Goal: Task Accomplishment & Management: Use online tool/utility

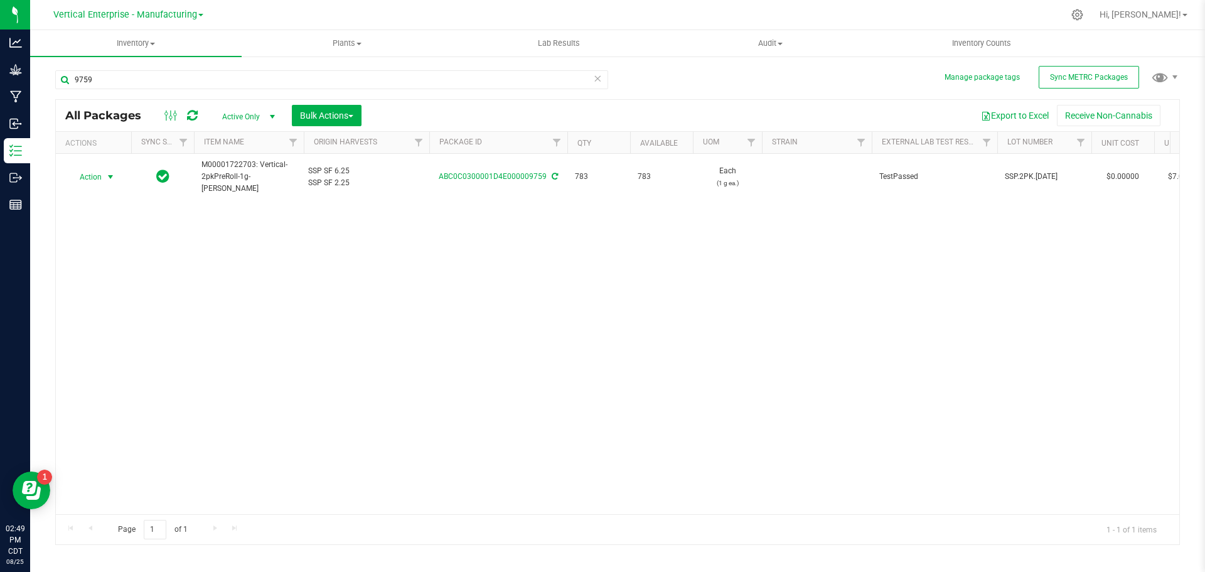
click at [95, 183] on span "Action" at bounding box center [85, 177] width 34 height 18
click at [95, 217] on li "Create package" at bounding box center [108, 216] width 79 height 19
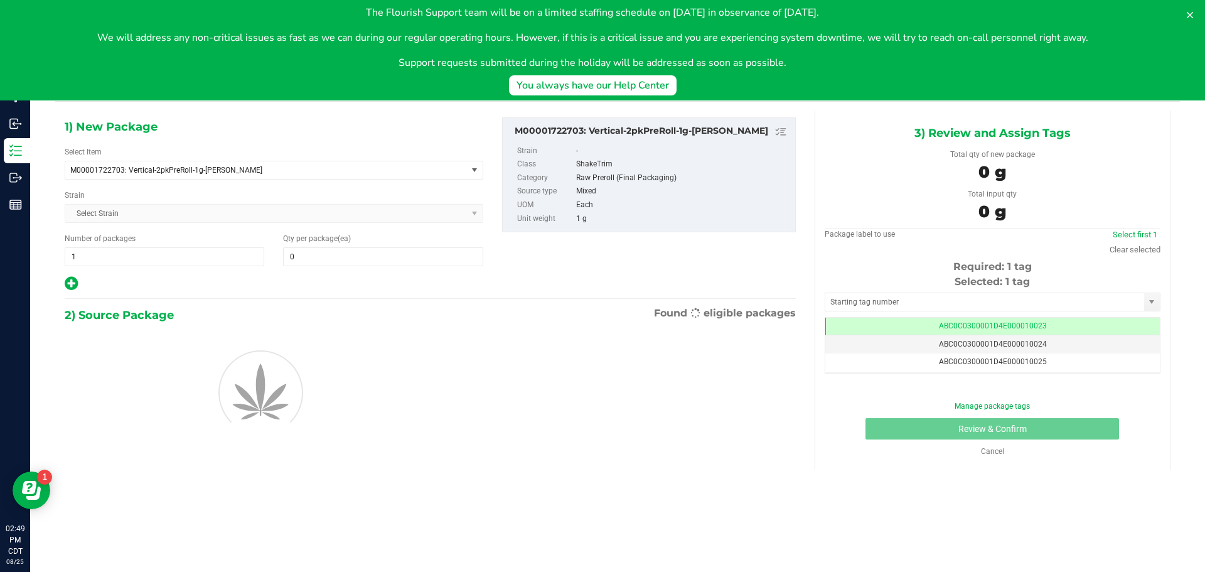
type input "0"
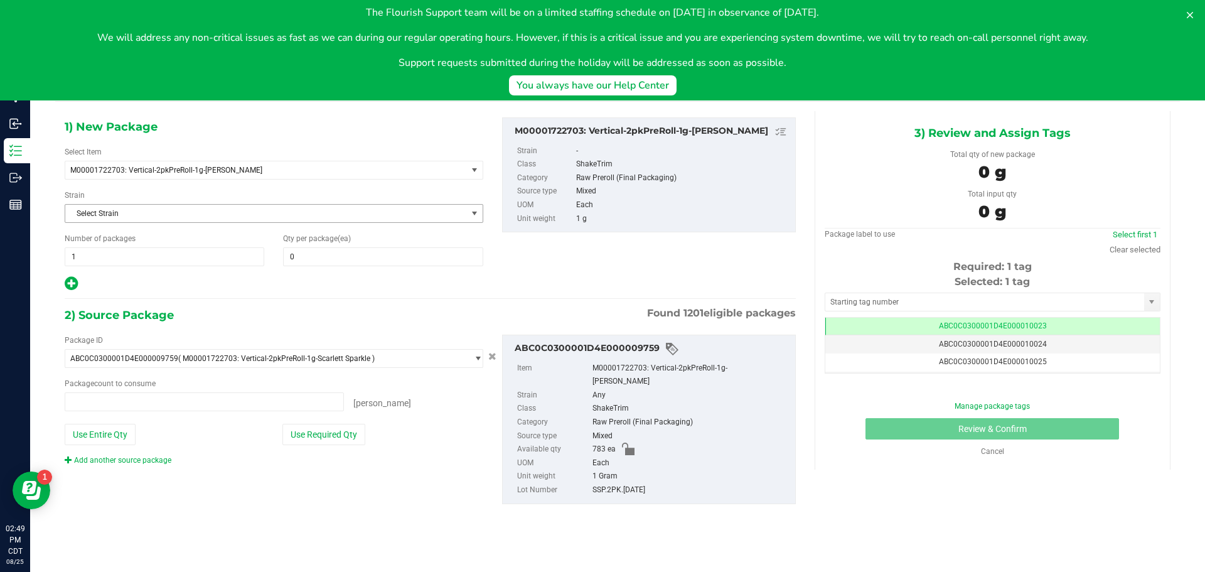
type input "0 ea"
click at [1196, 13] on button at bounding box center [1190, 15] width 20 height 20
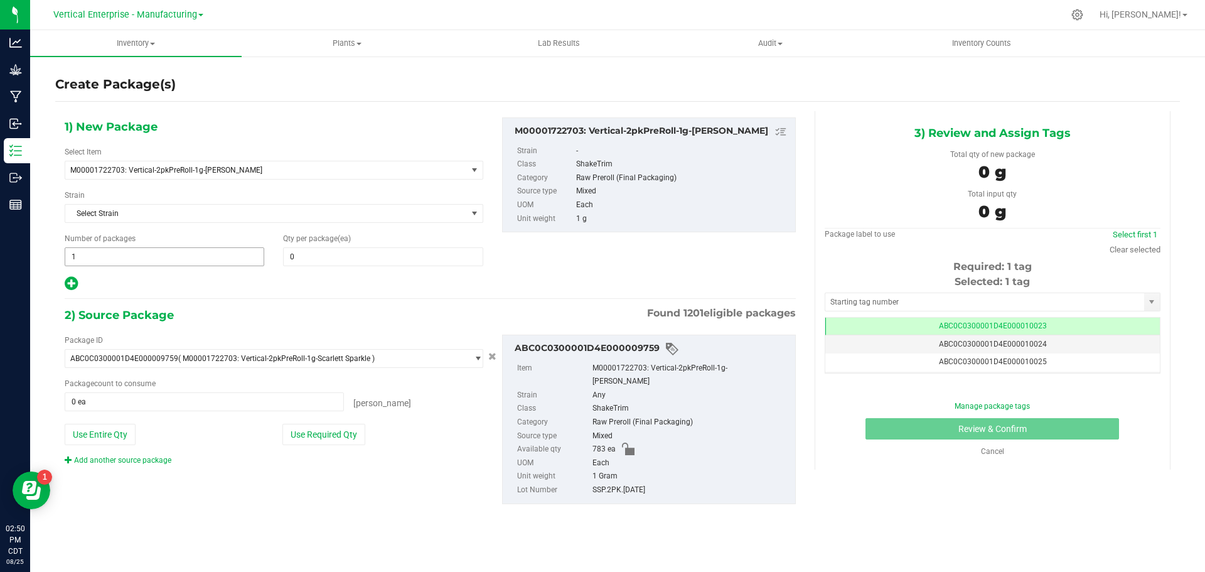
click at [105, 260] on span "1 1" at bounding box center [165, 256] width 200 height 19
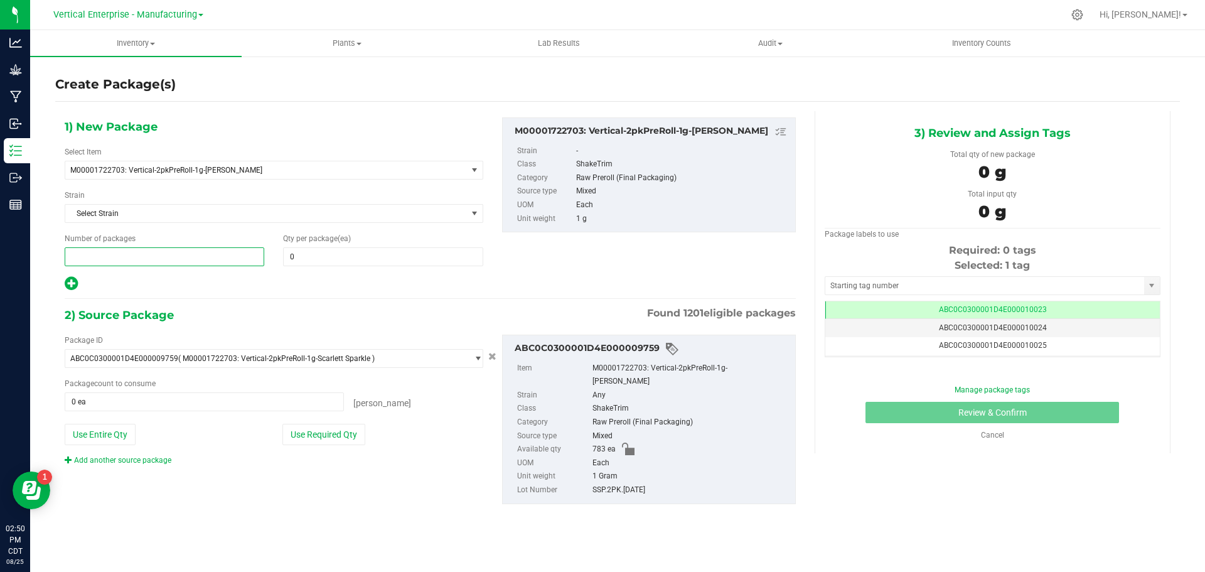
type input "2"
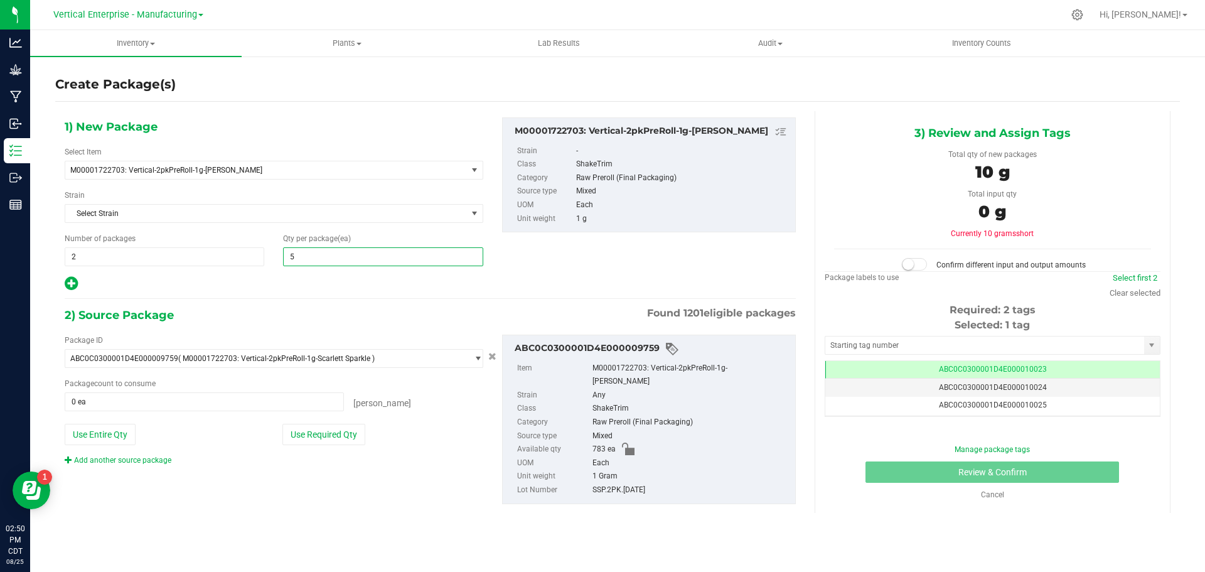
type input "50"
click at [335, 427] on button "Use Required Qty" at bounding box center [323, 434] width 83 height 21
type input "100 ea"
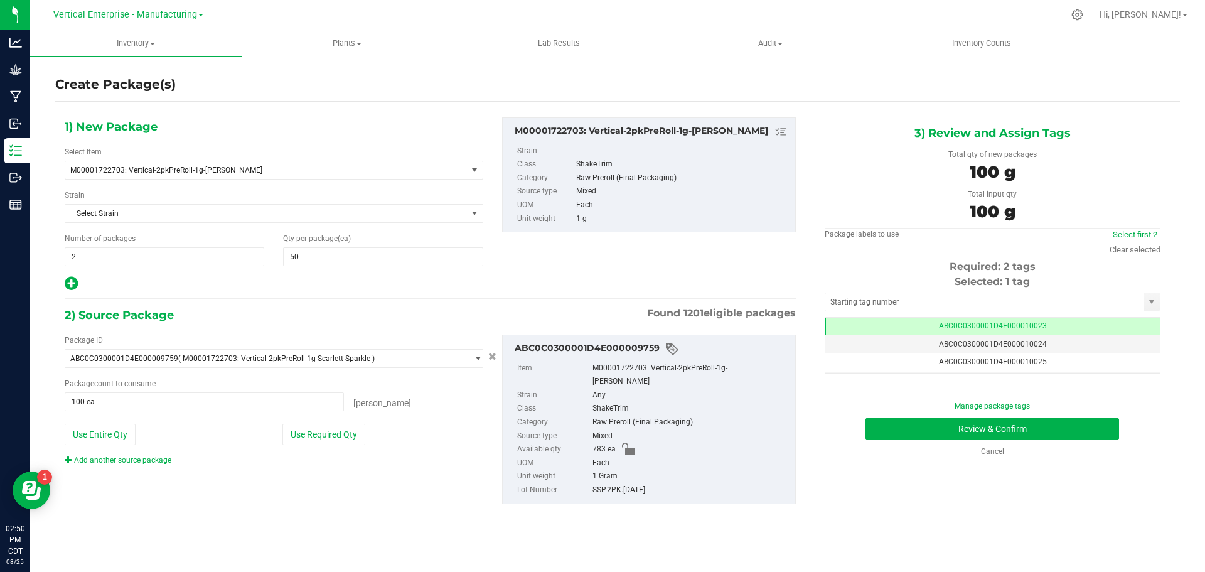
click at [1009, 320] on td "ABC0C0300001D4E000010023" at bounding box center [992, 327] width 334 height 18
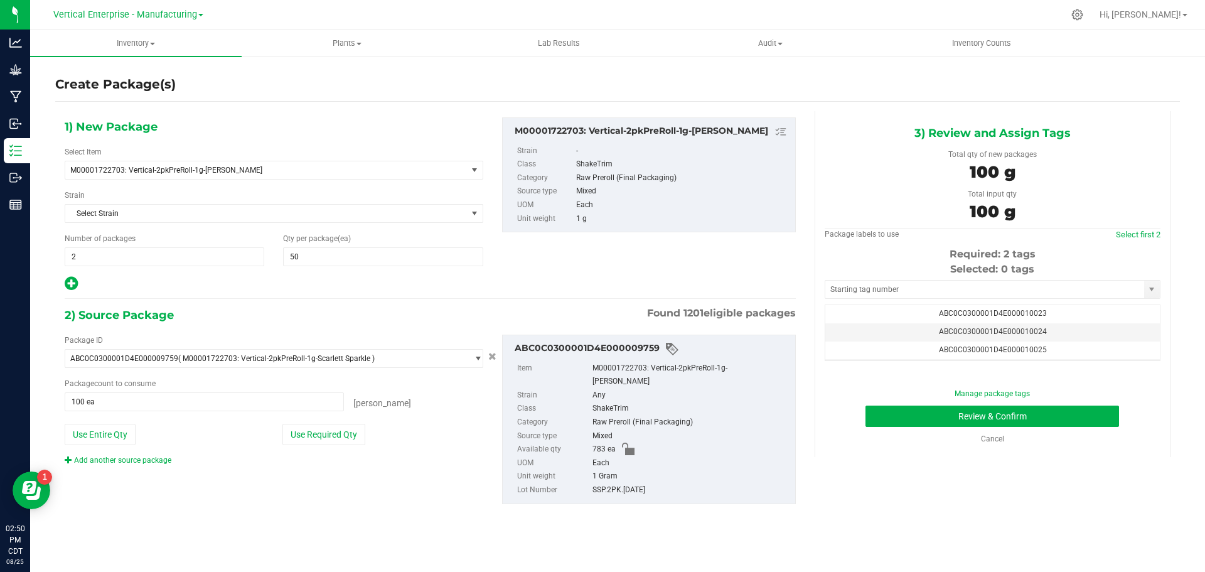
click at [1022, 348] on span "ABC0C0300001D4E000010025" at bounding box center [993, 349] width 108 height 9
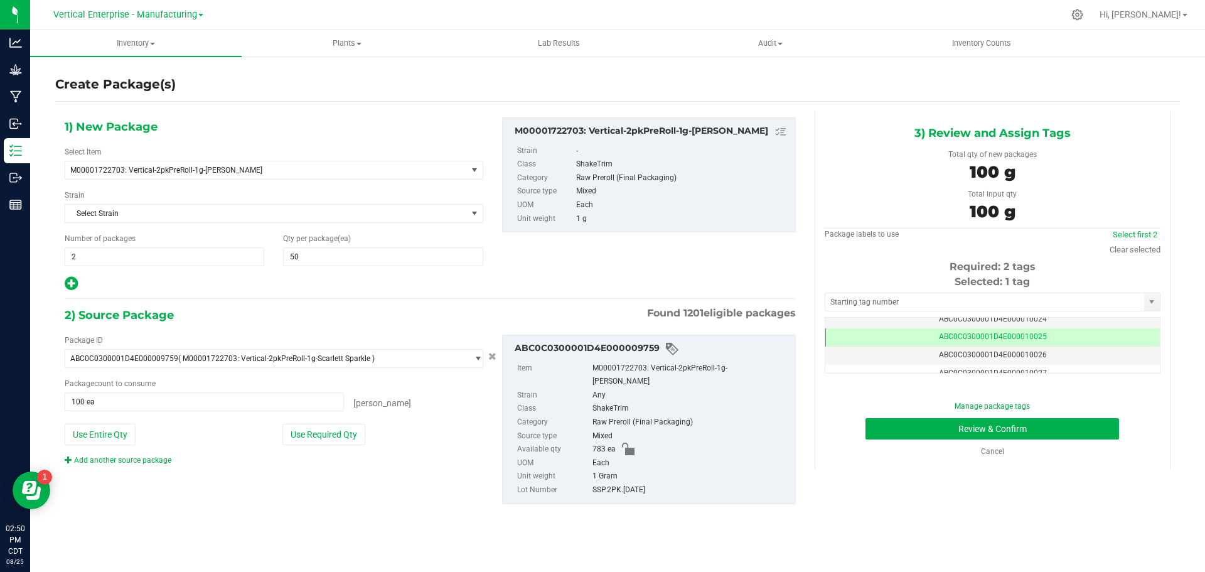
click at [1062, 356] on td "ABC0C0300001D4E000010026" at bounding box center [992, 355] width 334 height 18
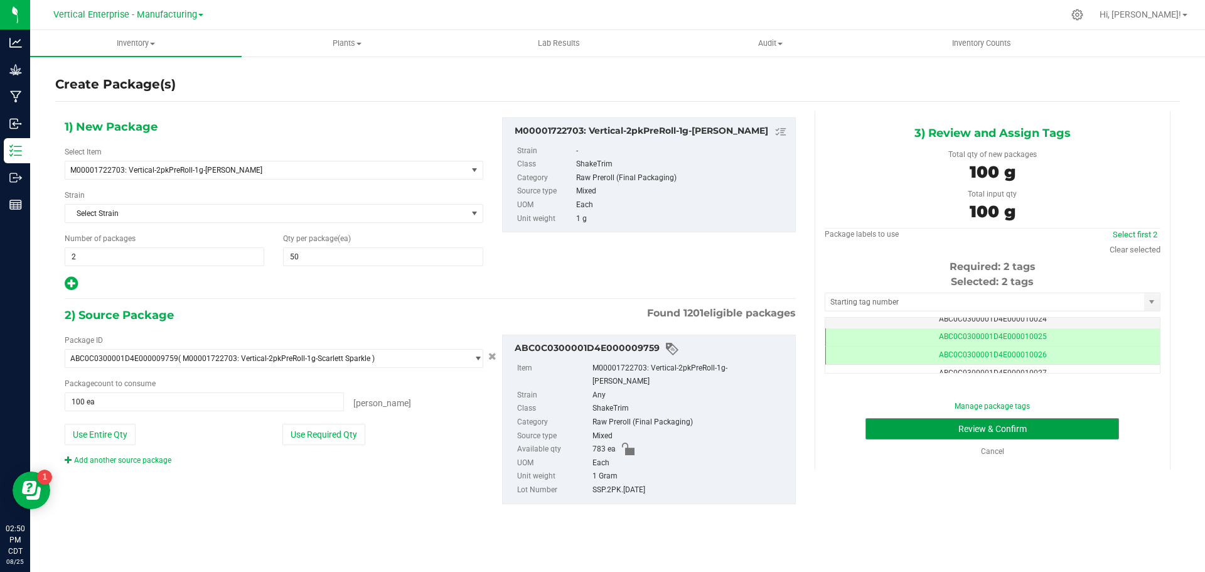
click at [1032, 436] on button "Review & Confirm" at bounding box center [992, 428] width 254 height 21
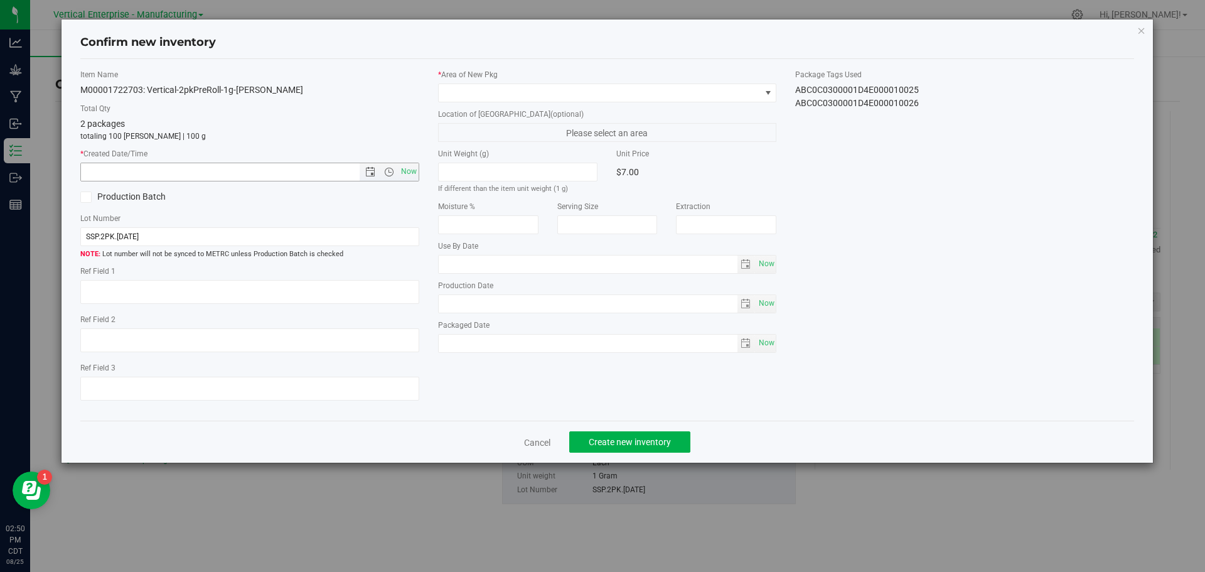
click at [406, 173] on span "Now" at bounding box center [408, 172] width 21 height 18
type input "[DATE] 2:50 PM"
click at [483, 88] on span at bounding box center [600, 93] width 322 height 18
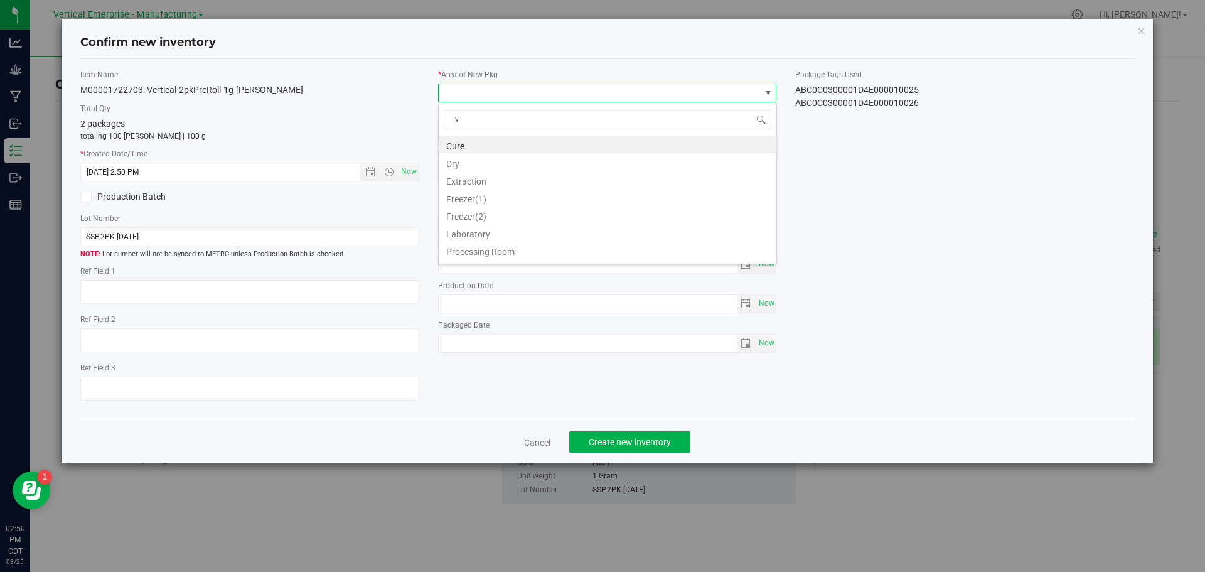
type input "va"
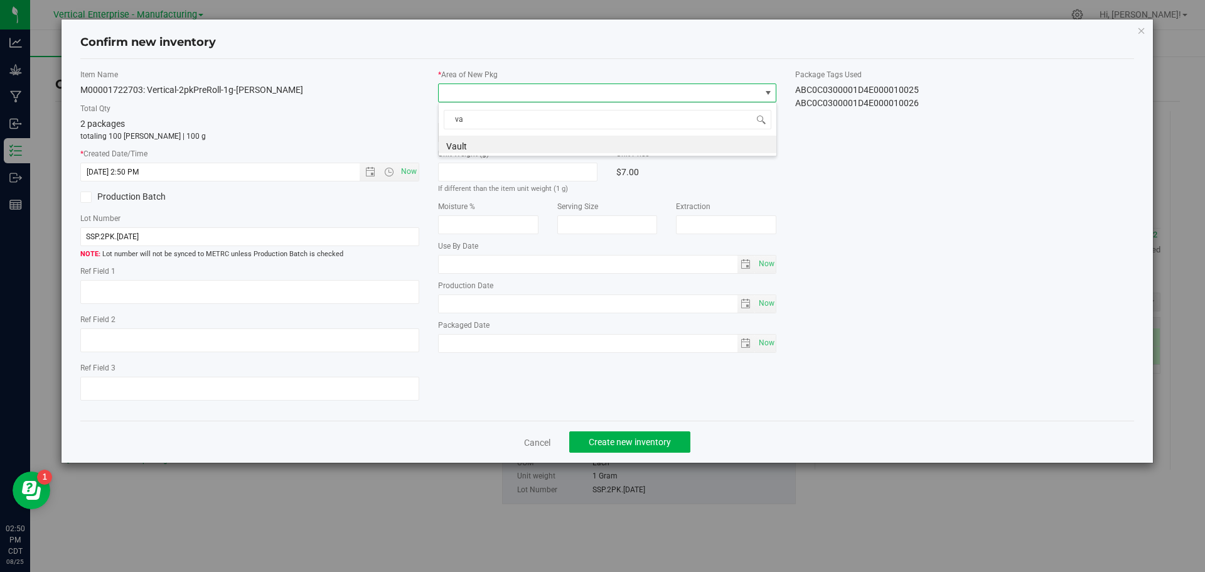
click at [475, 146] on li "Vault" at bounding box center [608, 145] width 338 height 18
click at [600, 439] on span "Create new inventory" at bounding box center [630, 442] width 82 height 10
